Goal: Task Accomplishment & Management: Manage account settings

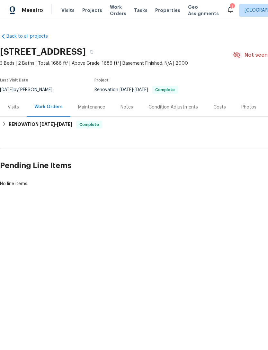
click at [249, 106] on div "Photos" at bounding box center [249, 107] width 15 height 6
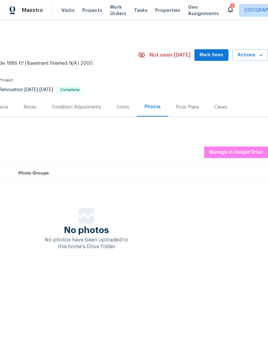
scroll to position [0, 95]
click at [245, 154] on span "Manage in Google Drive" at bounding box center [236, 152] width 54 height 8
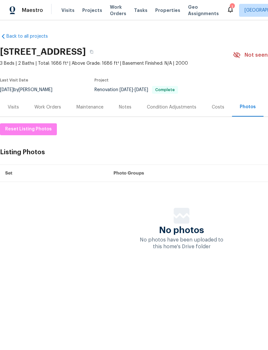
click at [63, 10] on span "Visits" at bounding box center [67, 10] width 13 height 6
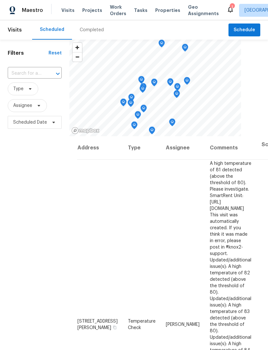
click at [22, 74] on input "text" at bounding box center [26, 74] width 36 height 10
type input "honey creek"
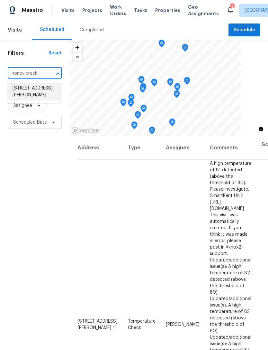
click at [16, 91] on li "[STREET_ADDRESS][PERSON_NAME]" at bounding box center [34, 91] width 54 height 17
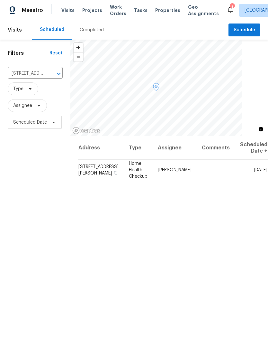
click at [0, 0] on span at bounding box center [0, 0] width 0 height 0
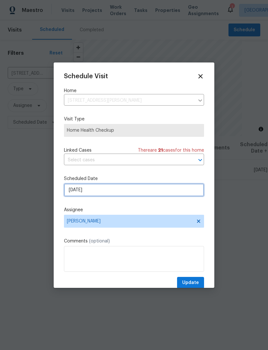
click at [72, 190] on input "[DATE]" at bounding box center [134, 189] width 140 height 13
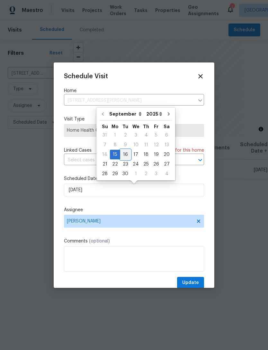
click at [124, 151] on div "16" at bounding box center [125, 154] width 10 height 9
type input "[DATE]"
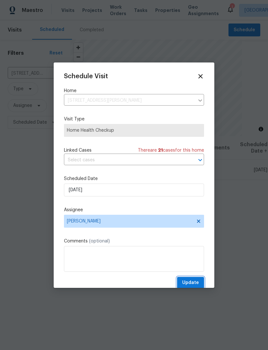
click at [194, 279] on button "Update" at bounding box center [190, 283] width 27 height 12
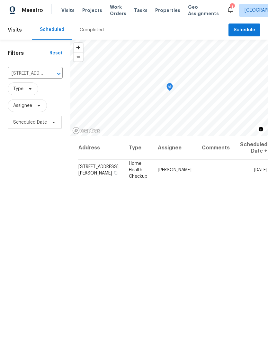
click at [50, 73] on icon "Clear" at bounding box center [51, 74] width 4 height 4
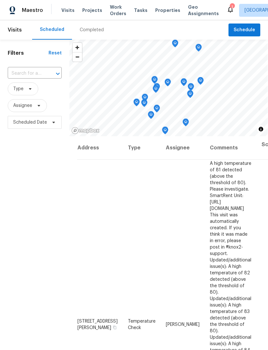
click at [25, 73] on input "text" at bounding box center [26, 74] width 36 height 10
type input "5"
type input "fair ridge"
click at [21, 94] on li "[STREET_ADDRESS]" at bounding box center [34, 88] width 54 height 11
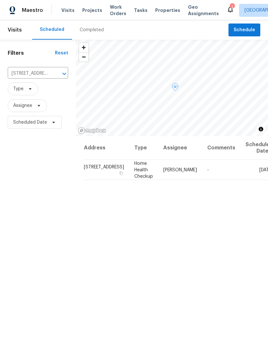
click at [0, 0] on icon at bounding box center [0, 0] width 0 height 0
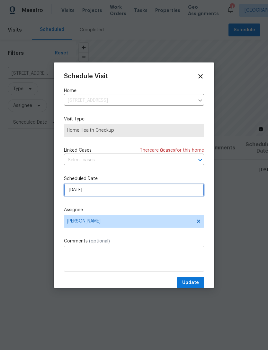
click at [72, 191] on input "[DATE]" at bounding box center [134, 189] width 140 height 13
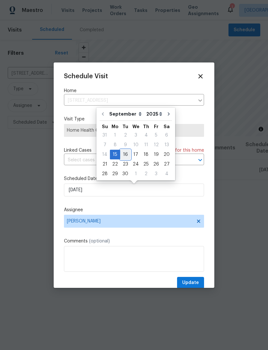
click at [122, 158] on div "16" at bounding box center [125, 154] width 10 height 9
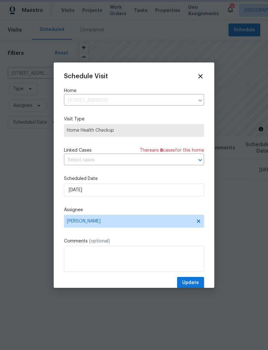
type input "[DATE]"
click at [199, 282] on button "Update" at bounding box center [190, 283] width 27 height 12
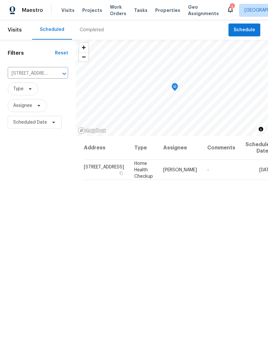
click at [53, 74] on icon "Clear" at bounding box center [56, 73] width 6 height 6
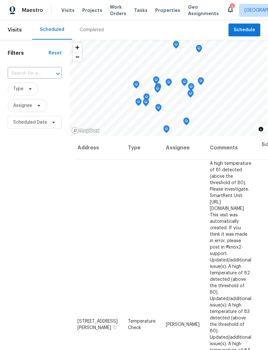
click at [23, 75] on input "text" at bounding box center [26, 74] width 36 height 10
type input "3344"
click at [24, 104] on li "[STREET_ADDRESS]" at bounding box center [34, 99] width 54 height 11
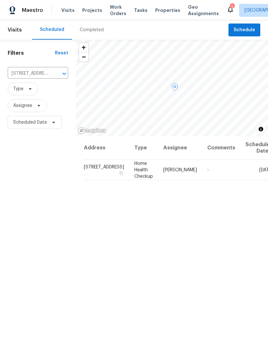
click at [0, 0] on span at bounding box center [0, 0] width 0 height 0
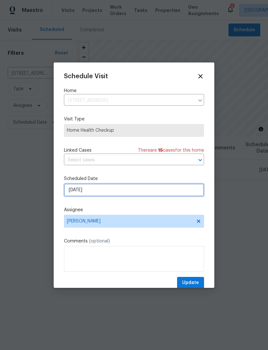
click at [75, 190] on input "[DATE]" at bounding box center [134, 189] width 140 height 13
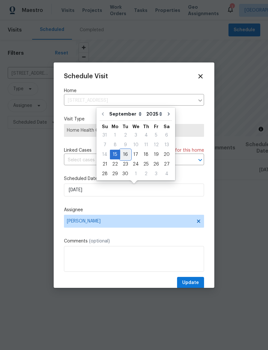
click at [124, 155] on div "16" at bounding box center [125, 154] width 10 height 9
type input "[DATE]"
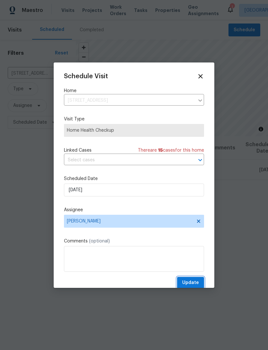
click at [198, 281] on span "Update" at bounding box center [190, 283] width 17 height 8
